Goal: Navigation & Orientation: Find specific page/section

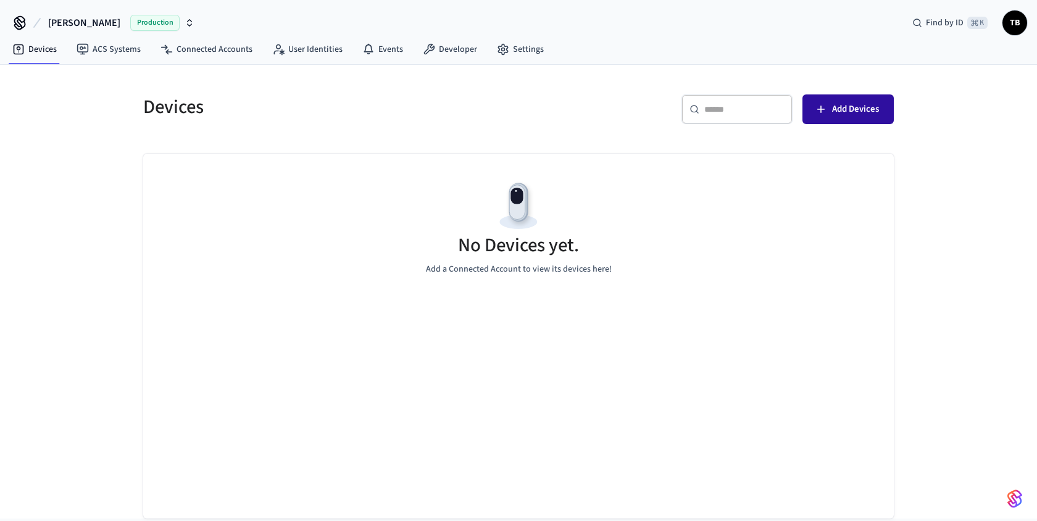
click at [823, 104] on icon "button" at bounding box center [821, 109] width 12 height 12
